Goal: Transaction & Acquisition: Purchase product/service

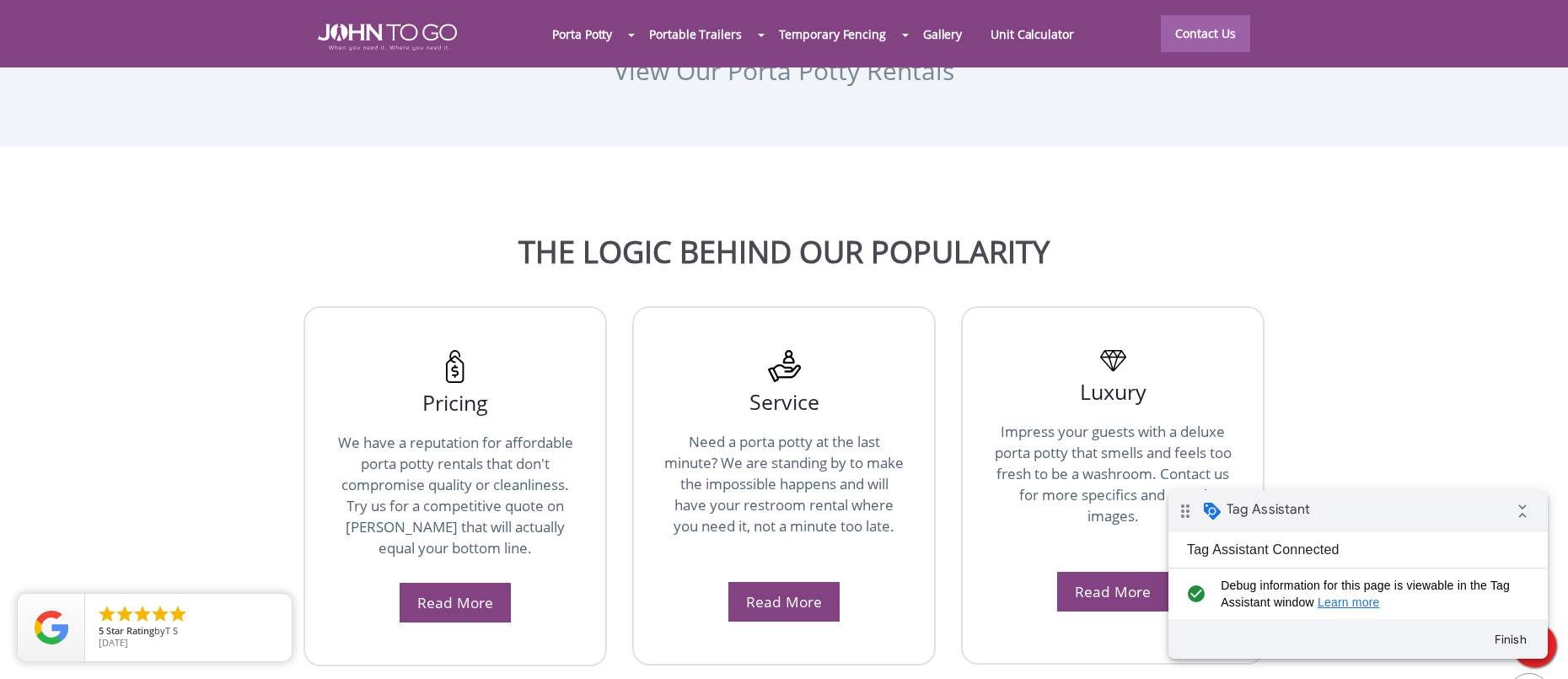
scroll to position [2149, 0]
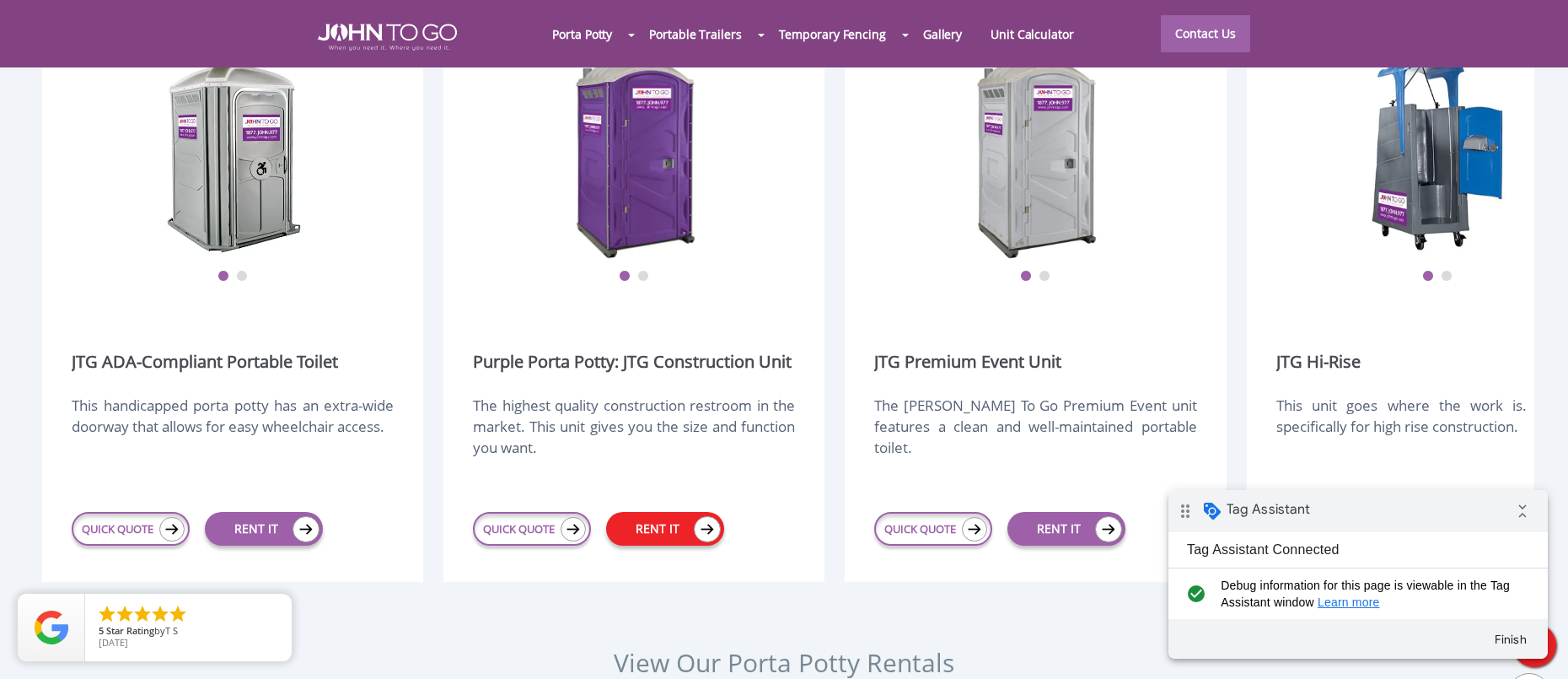
click at [668, 512] on link "RENT IT" at bounding box center [665, 529] width 118 height 33
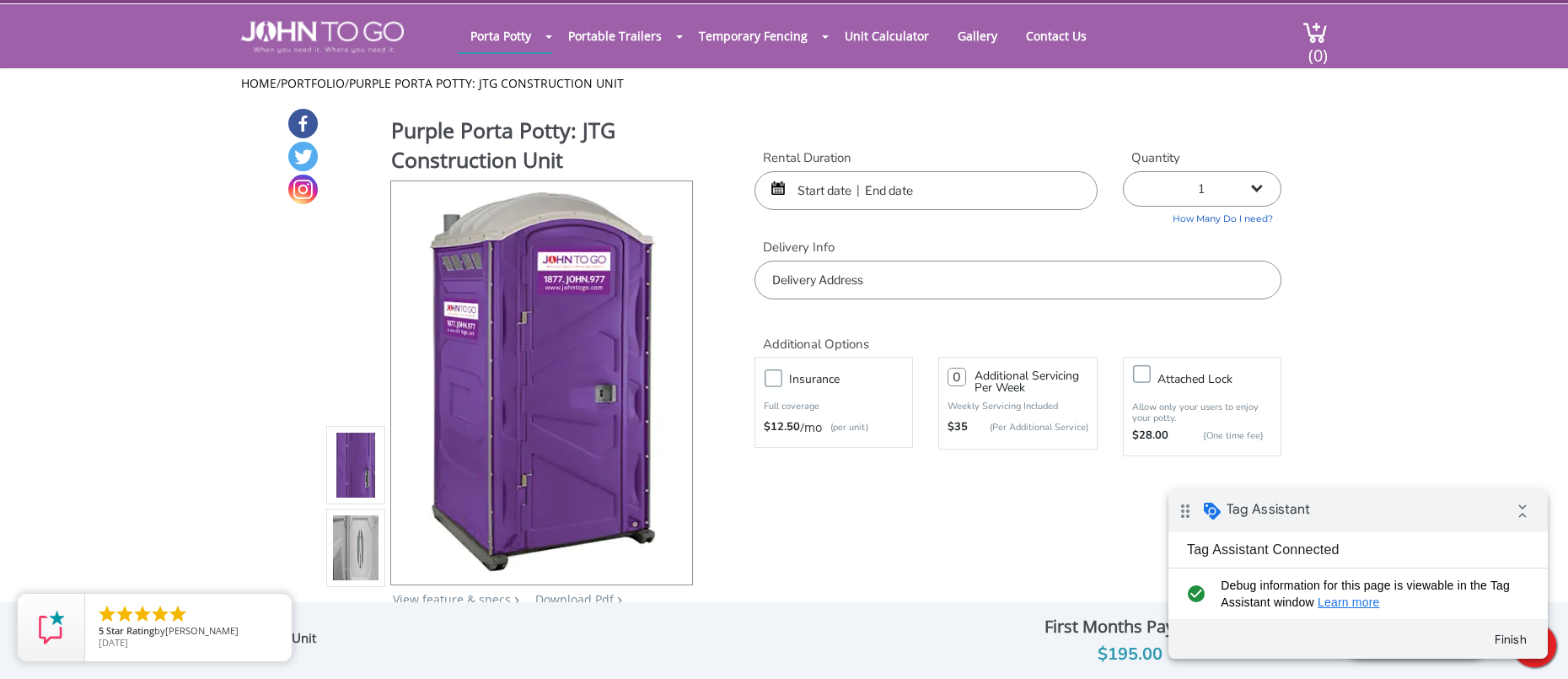
scroll to position [32, 0]
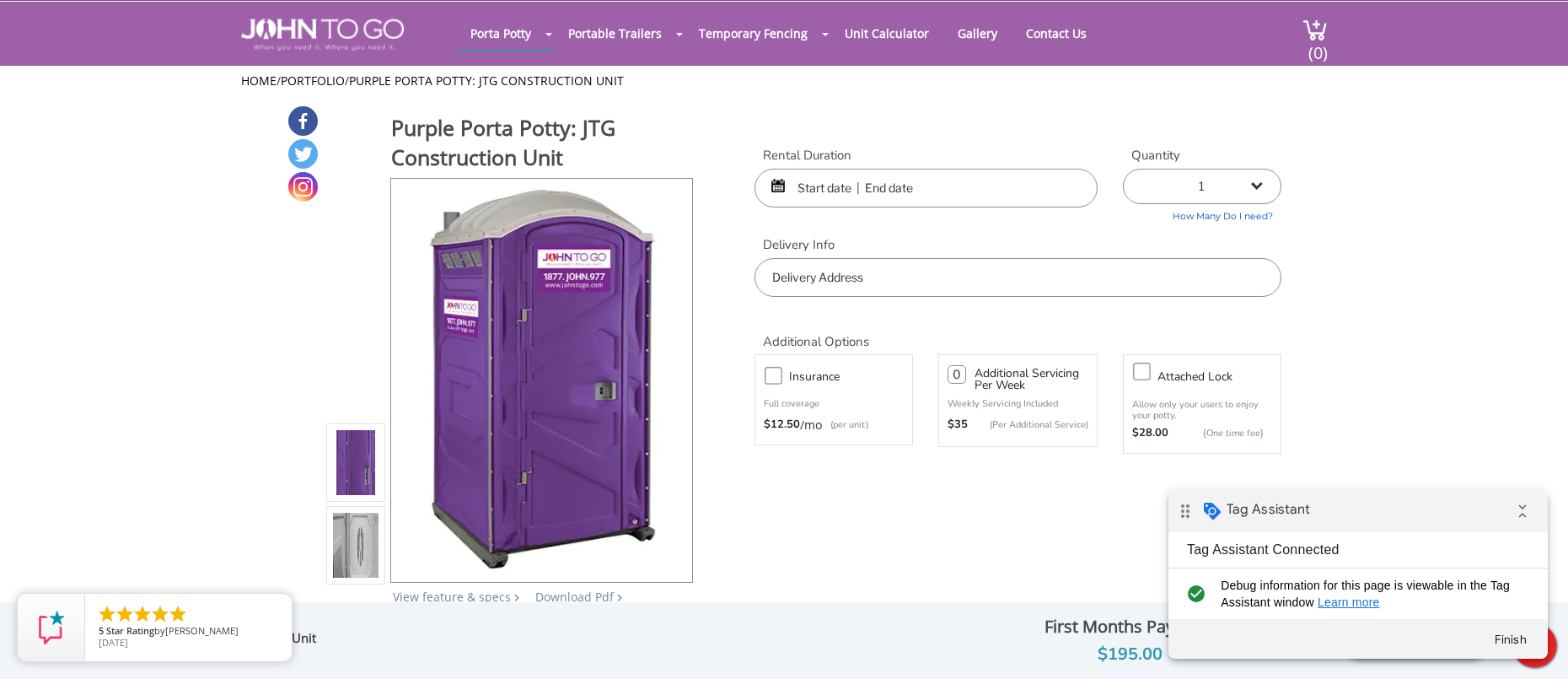
click at [912, 175] on input "text" at bounding box center [925, 188] width 343 height 39
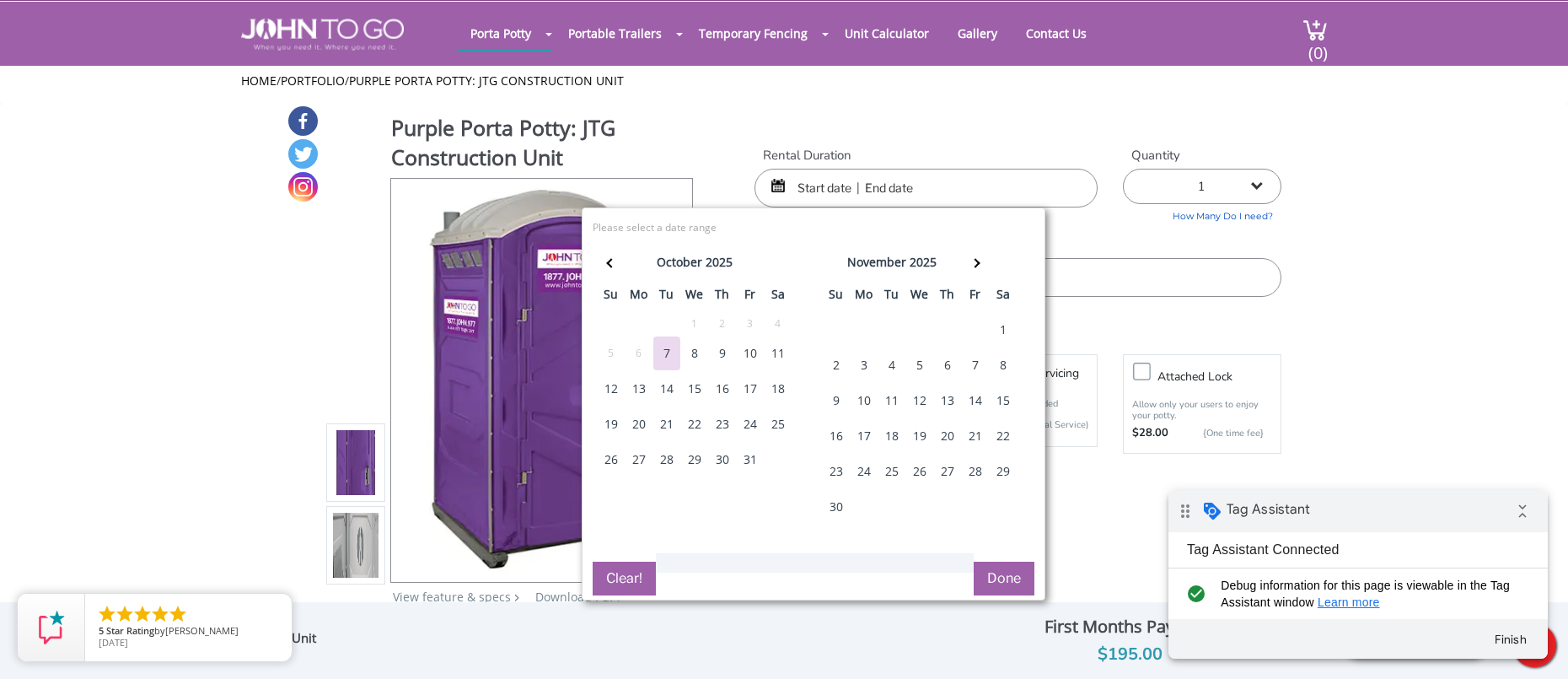
click at [717, 357] on div "9" at bounding box center [722, 354] width 27 height 33
click at [750, 358] on div "10" at bounding box center [750, 354] width 27 height 33
type input "10/09/2025 to 10/10/2025"
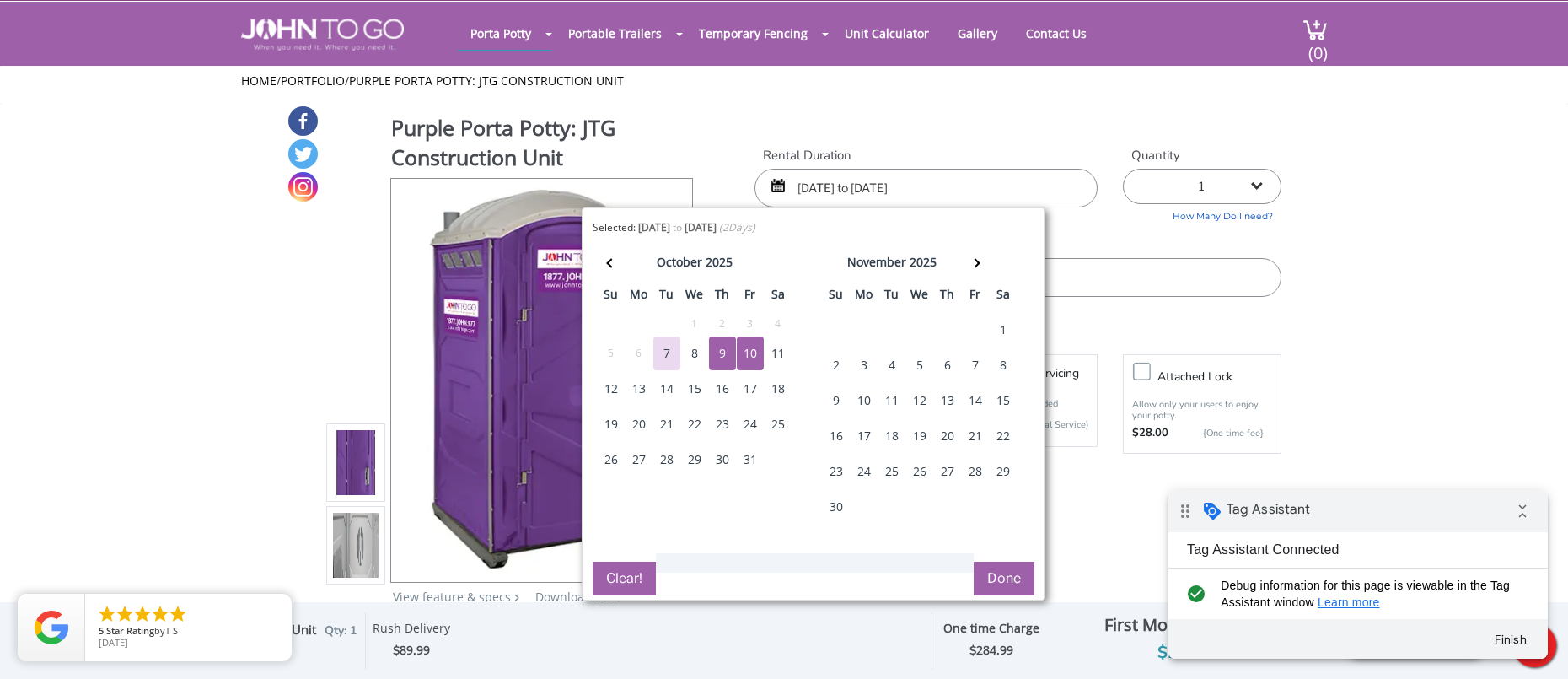
click at [1002, 579] on button "Done" at bounding box center [1003, 578] width 61 height 33
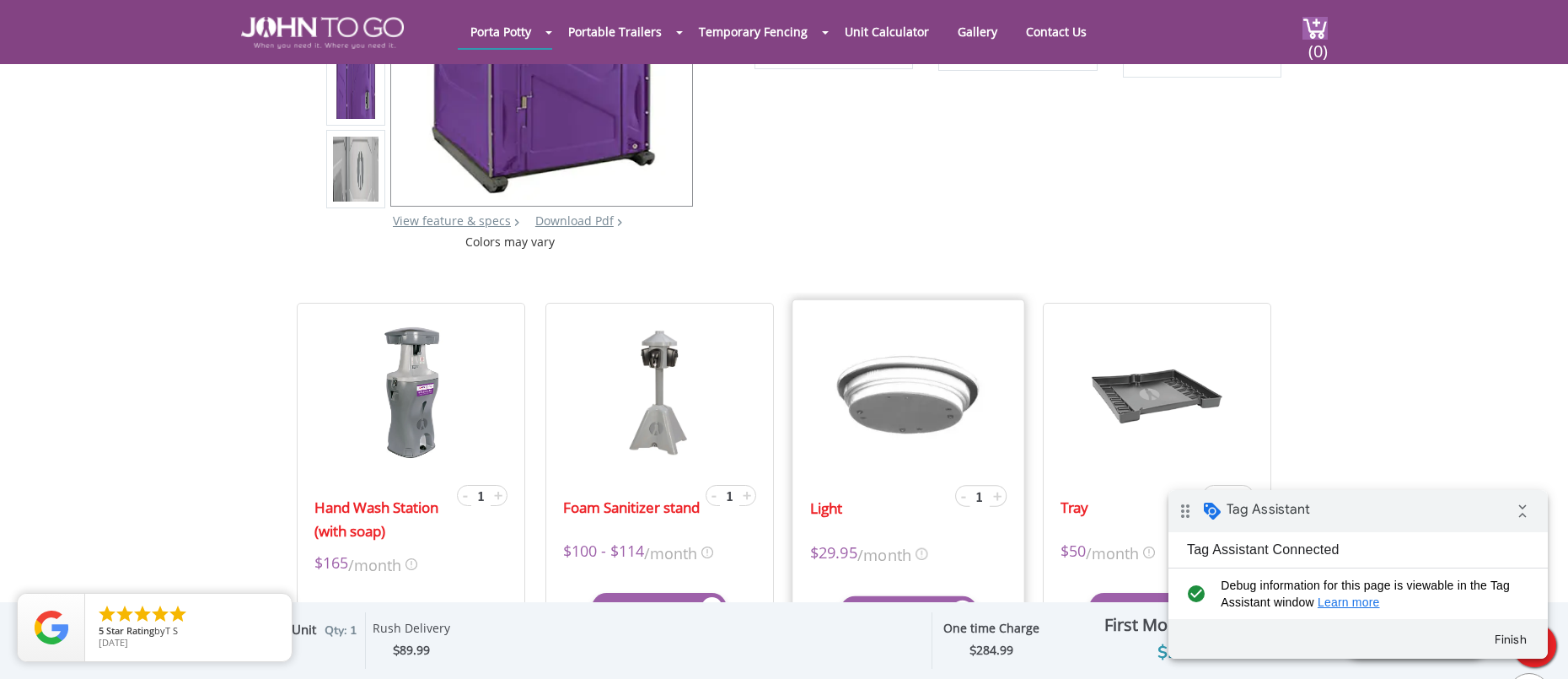
scroll to position [445, 0]
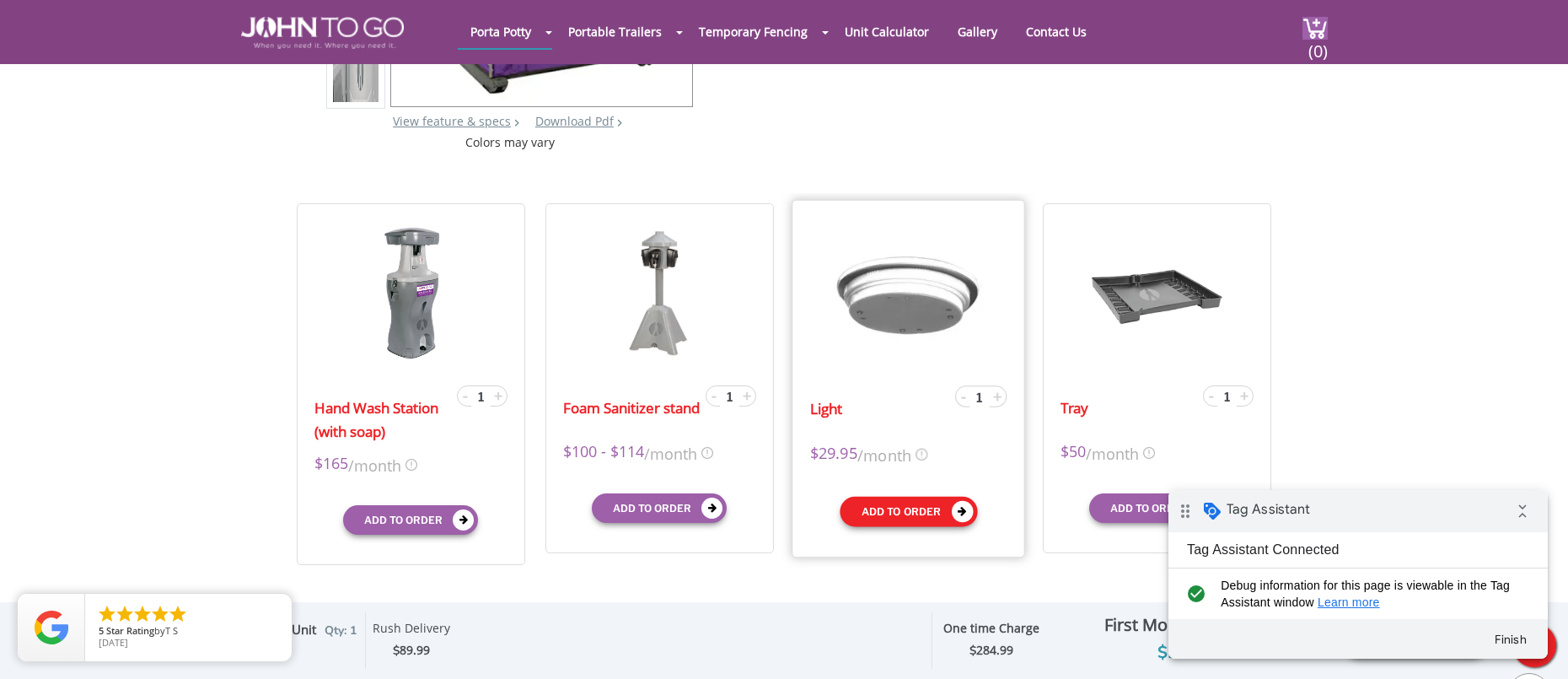
click at [918, 498] on button "Add to order" at bounding box center [908, 511] width 138 height 31
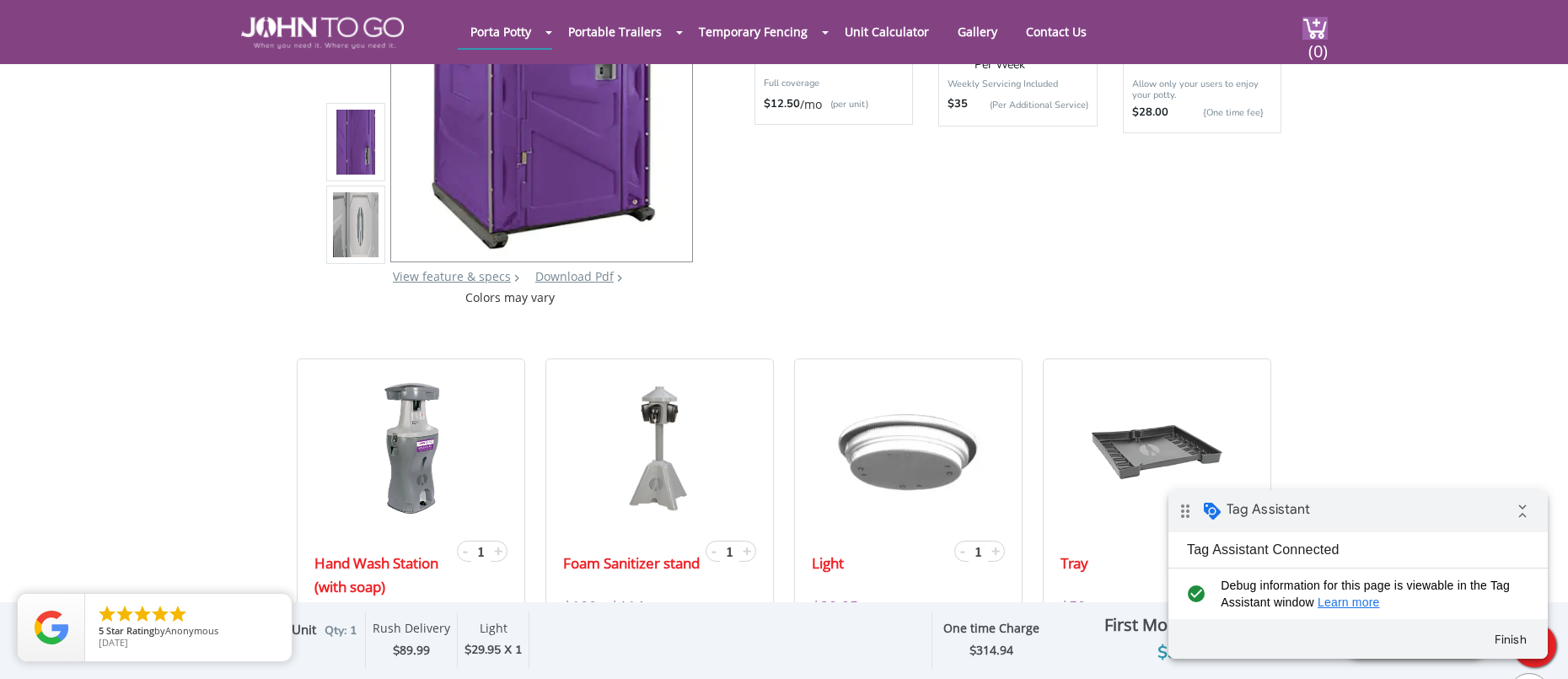
scroll to position [0, 0]
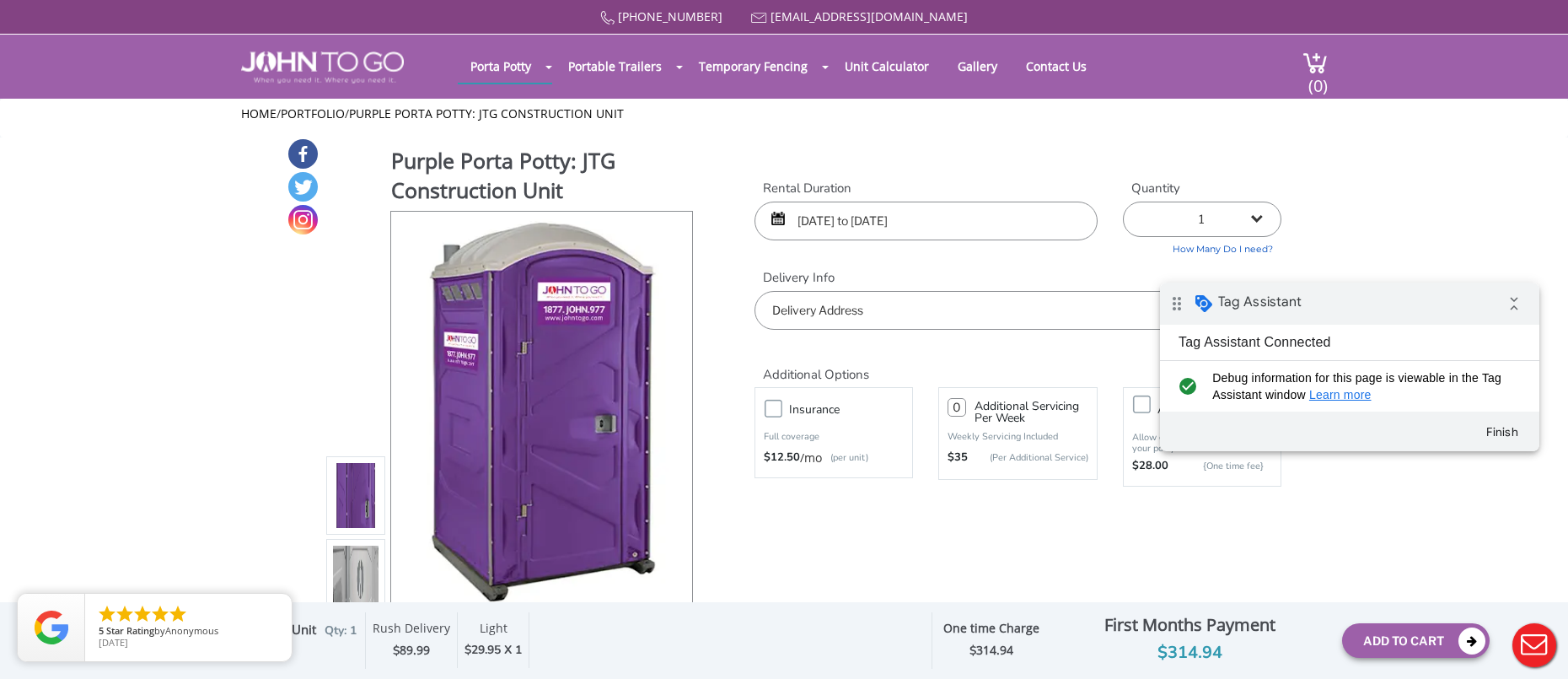
click at [1428, 293] on div "drag_indicator Tag Assistant collapse_all" at bounding box center [1350, 304] width 380 height 42
drag, startPoint x: 1272, startPoint y: 100, endPoint x: 1285, endPoint y: 88, distance: 17.7
click at [1273, 98] on div "Home / Portfolio / Purple Porta Potty: JTG Construction Unit" at bounding box center [784, 118] width 1568 height 39
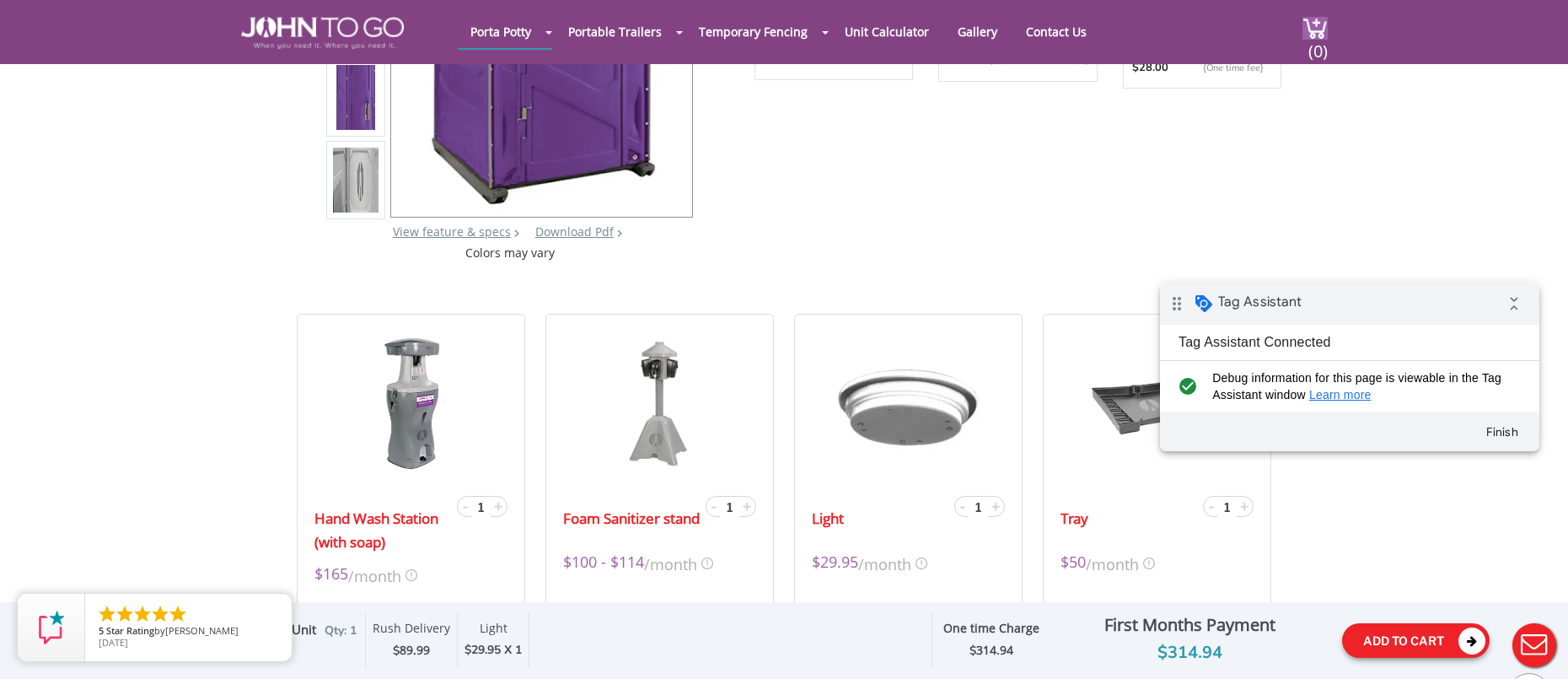
click at [1385, 650] on button "Add To Cart" at bounding box center [1415, 640] width 147 height 34
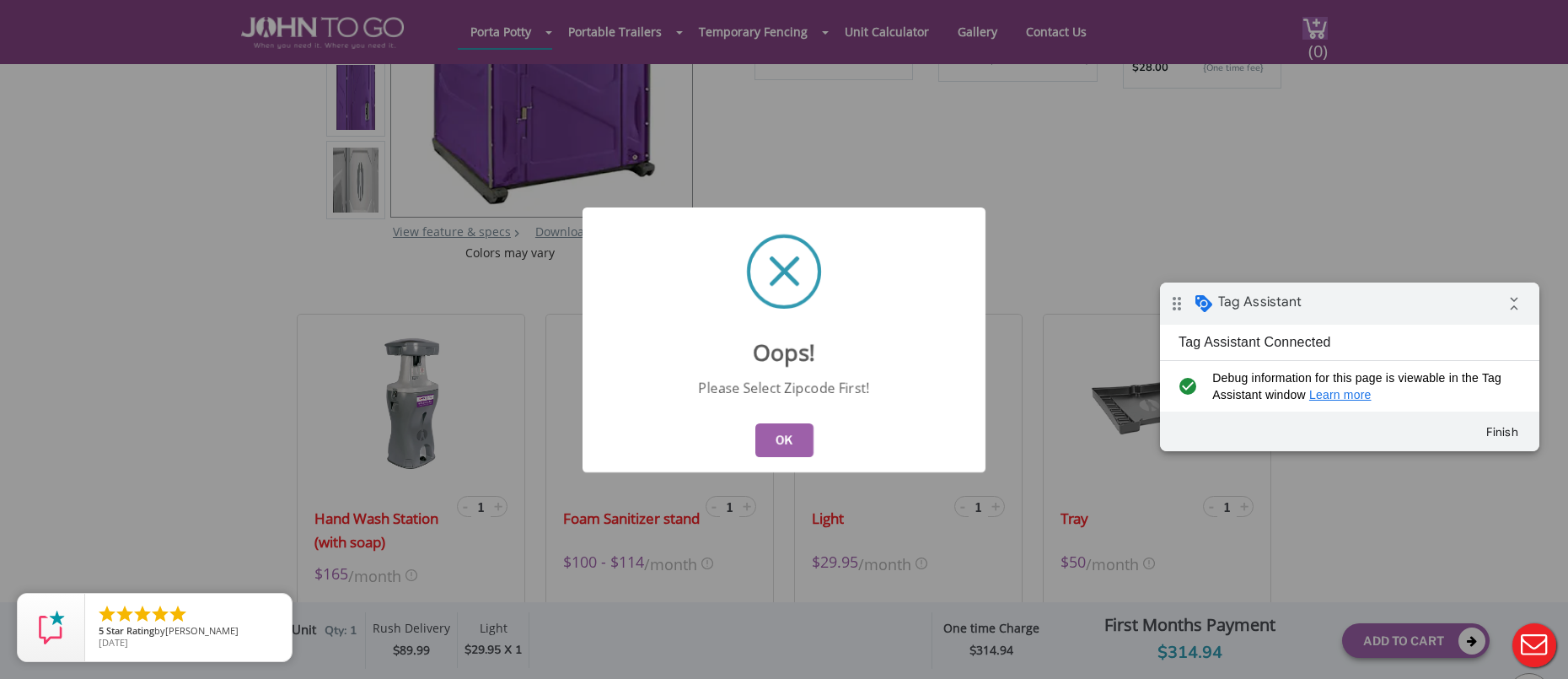
click at [791, 447] on button "OK" at bounding box center [784, 440] width 58 height 33
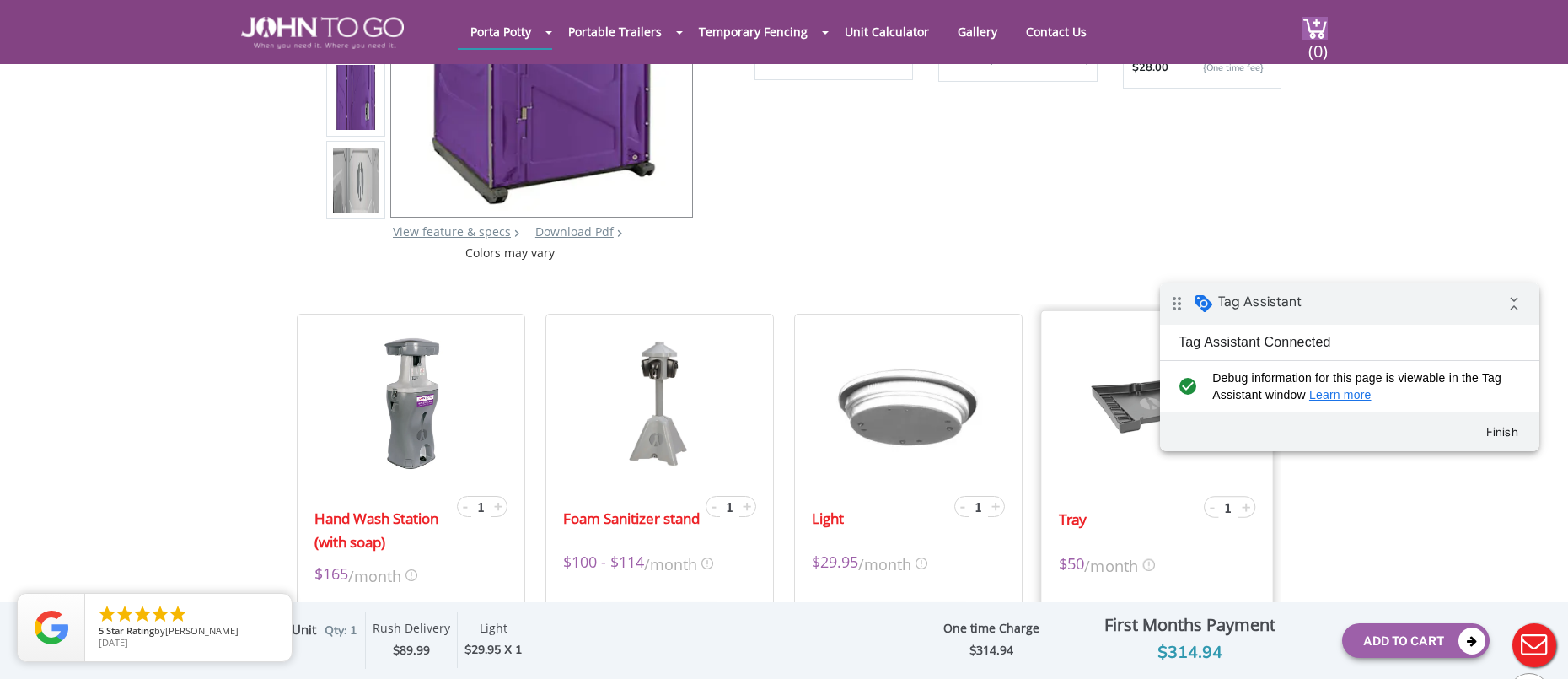
scroll to position [0, 0]
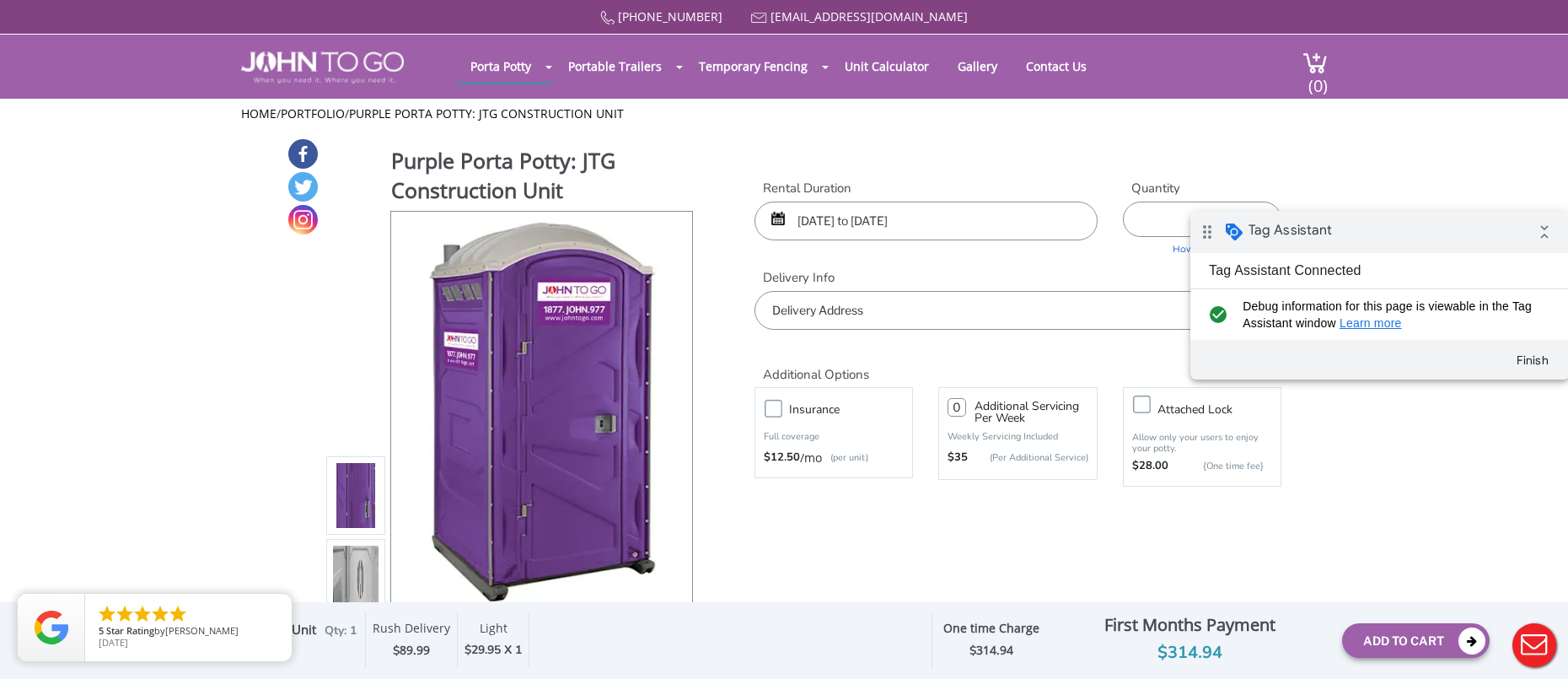
click at [1317, 248] on div "drag_indicator Tag Assistant" at bounding box center [1261, 232] width 142 height 40
drag, startPoint x: 189, startPoint y: 629, endPoint x: 232, endPoint y: 437, distance: 196.8
click at [225, 445] on body "Home 877 564 6977 info@johntogo.com Porta Potty Portable Toilets ADA Accessible…" at bounding box center [784, 350] width 1568 height 701
click at [892, 321] on input "text" at bounding box center [1017, 311] width 527 height 39
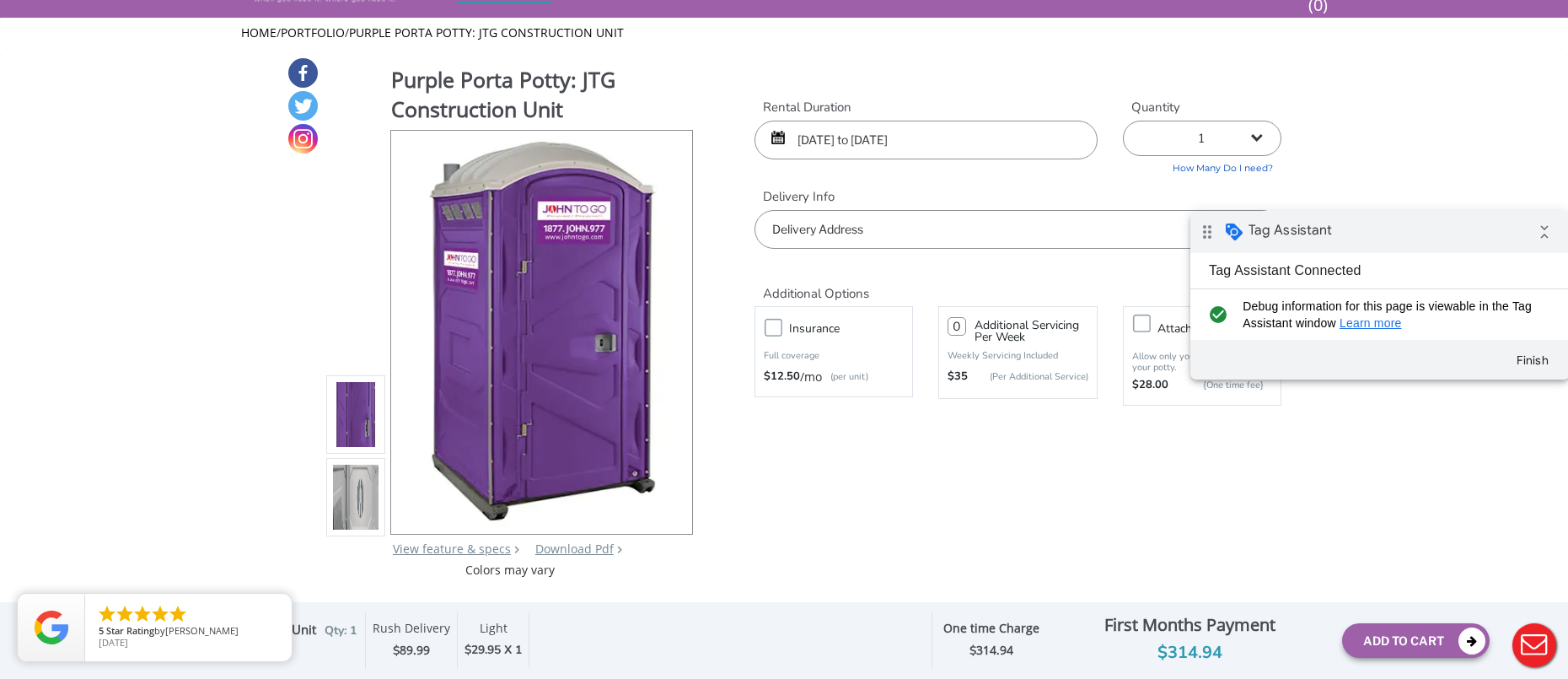
scroll to position [113, 0]
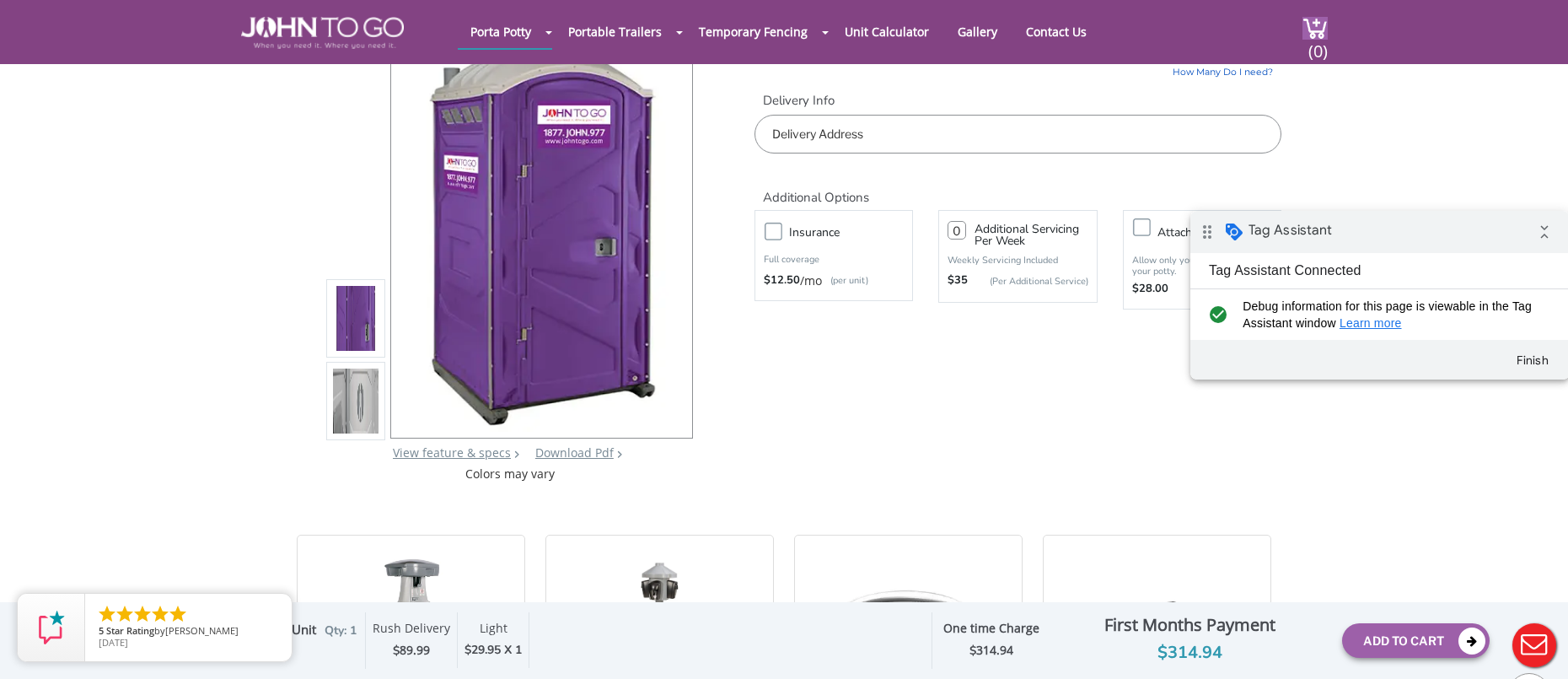
click at [844, 139] on input "text" at bounding box center [1017, 134] width 527 height 39
paste input "8888 E Raintree Dr #170, Scottsdale, AZ 85260"
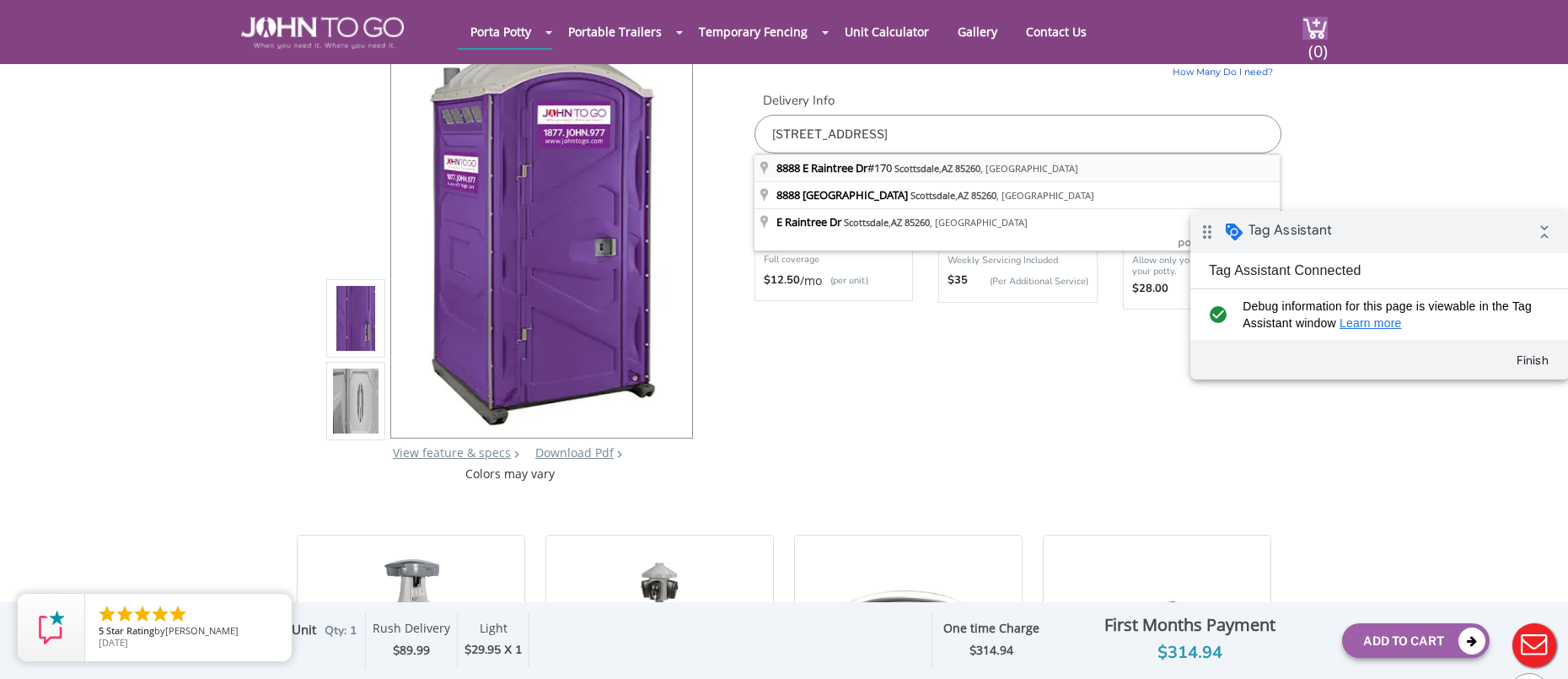
type input "8888 E Raintree Dr #170, Scottsdale, AZ 85260, USA"
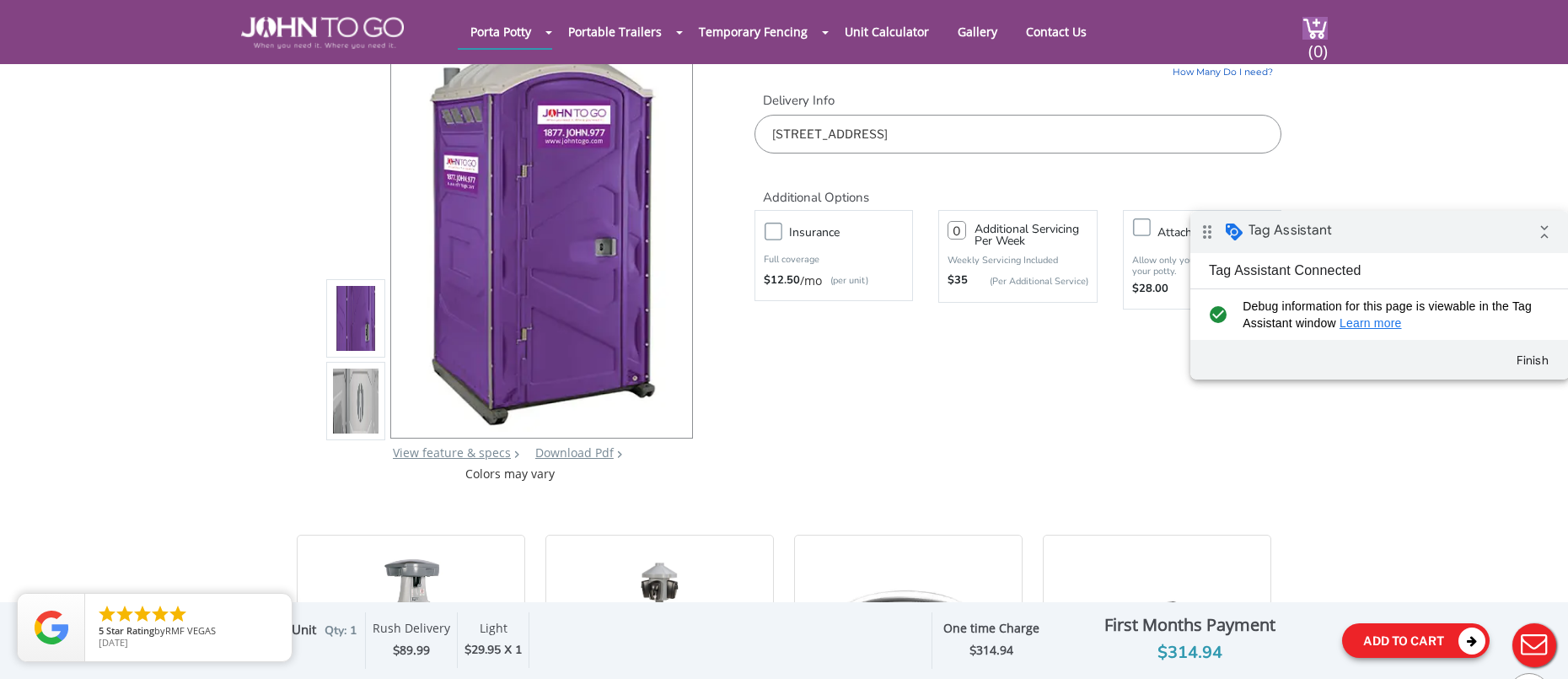
click at [1347, 636] on button "Add To Cart" at bounding box center [1415, 640] width 147 height 34
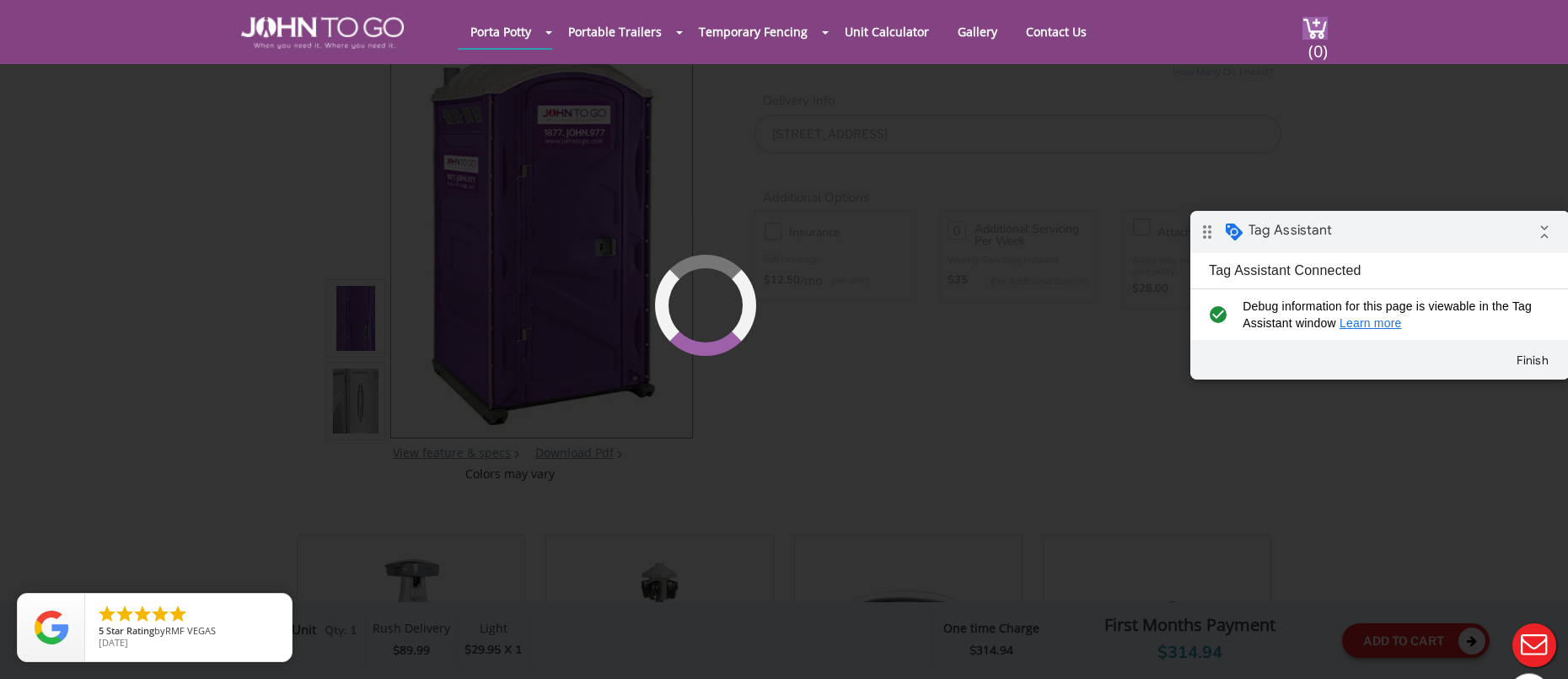
scroll to position [116, 0]
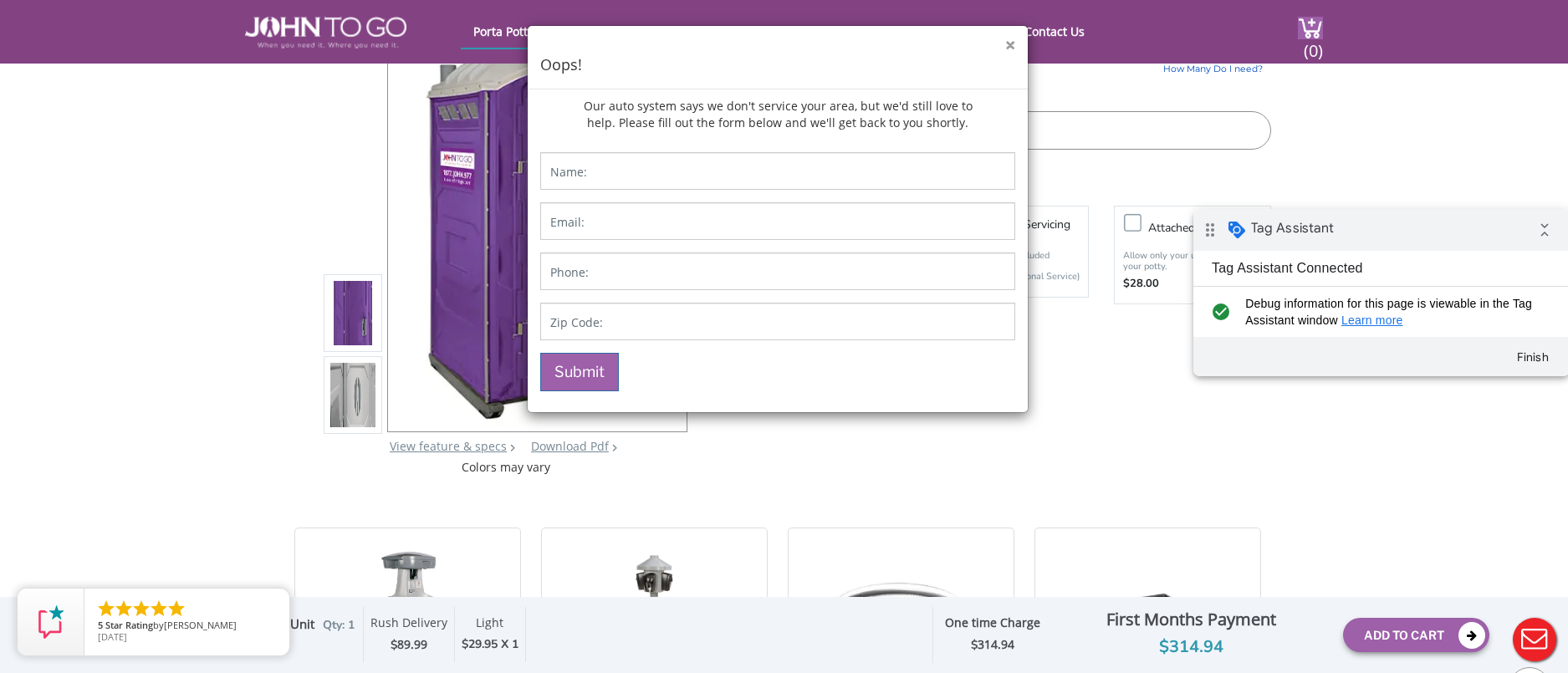
click at [1011, 49] on button "×" at bounding box center [1011, 45] width 10 height 17
